Goal: Book appointment/travel/reservation

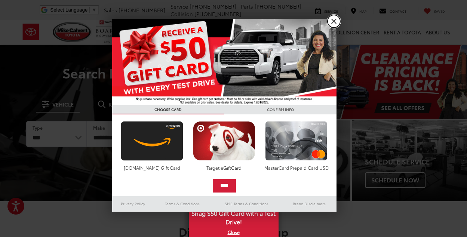
click at [335, 19] on link "X" at bounding box center [333, 21] width 13 height 13
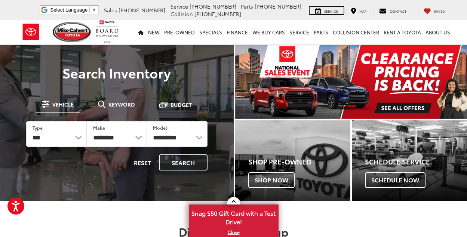
click at [338, 10] on span "Service" at bounding box center [331, 11] width 14 height 5
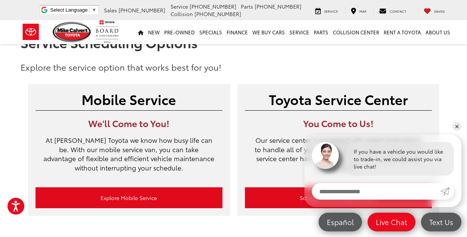
scroll to position [14, 0]
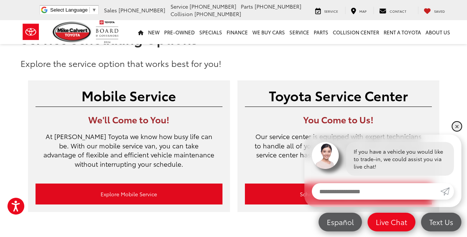
click at [458, 125] on link "✕" at bounding box center [456, 126] width 9 height 9
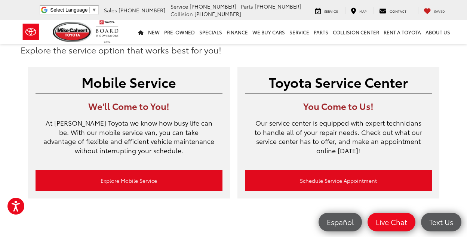
scroll to position [28, 0]
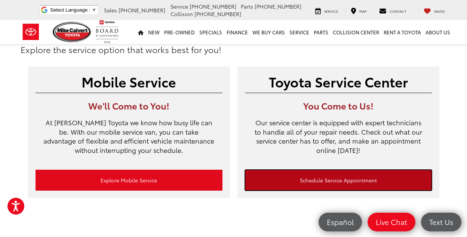
click at [308, 178] on link "Schedule Service Appointment" at bounding box center [338, 180] width 187 height 21
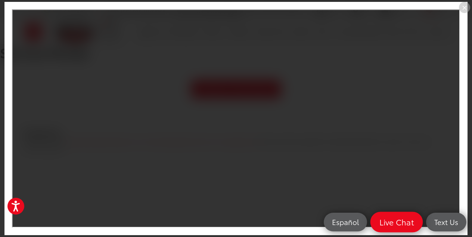
click at [388, 225] on span "Live Chat" at bounding box center [397, 222] width 43 height 10
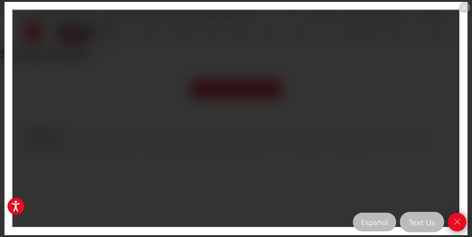
click at [463, 229] on link "Close" at bounding box center [457, 222] width 19 height 19
